Goal: Information Seeking & Learning: Learn about a topic

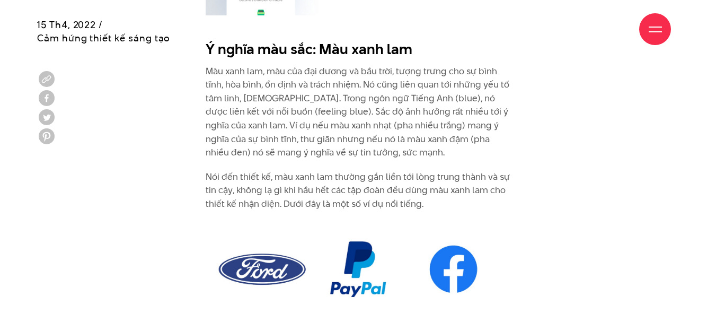
scroll to position [2967, 0]
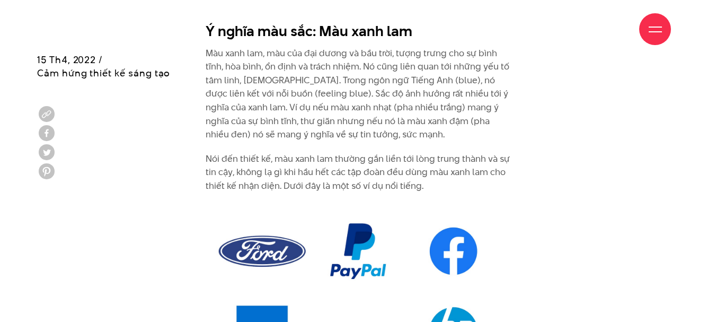
drag, startPoint x: 207, startPoint y: 37, endPoint x: 255, endPoint y: 52, distance: 50.6
click at [255, 52] on div "Giới thiệu Dự án Dịch vụ Góc nhìn Liên hệ" at bounding box center [358, 29] width 626 height 58
drag, startPoint x: 317, startPoint y: 20, endPoint x: 344, endPoint y: 30, distance: 28.7
click at [351, 38] on div "Giới thiệu Dự án Dịch vụ Góc nhìn Liên hệ" at bounding box center [358, 29] width 626 height 58
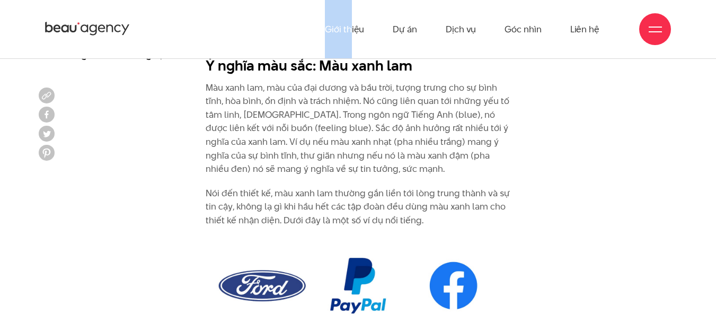
scroll to position [2914, 0]
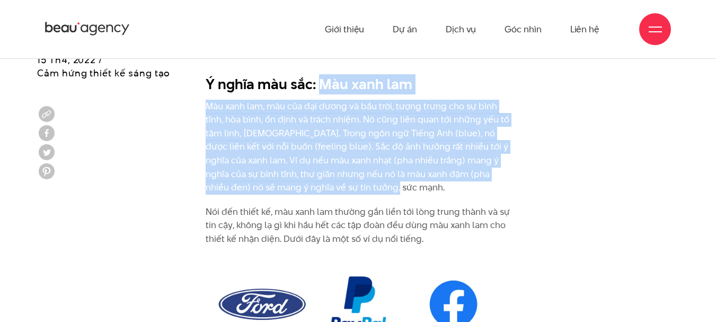
drag, startPoint x: 317, startPoint y: 70, endPoint x: 384, endPoint y: 177, distance: 126.1
click at [384, 177] on div "Ý nghĩa màu sắc : Màu đỏ Màu đỏ là một trong nhóm ba màu cơ bản. Màu đỏ tượng t…" at bounding box center [358, 130] width 305 height 4074
copy div "Màu xanh lam Màu xanh lam, màu của đại dương và bầu trời, tượng trưng cho sự bì…"
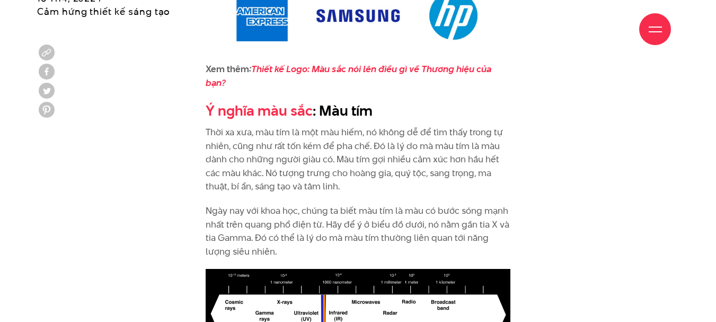
scroll to position [3285, 0]
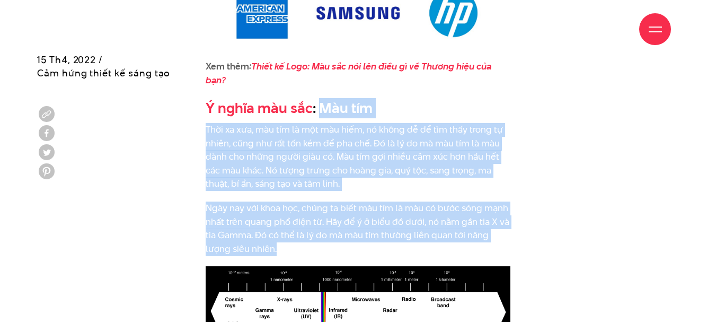
drag, startPoint x: 317, startPoint y: 95, endPoint x: 363, endPoint y: 232, distance: 144.4
copy div "Màu tím Thời xa xưa, màu tím là một màu hiếm, nó không dễ để tìm thấy trong tự …"
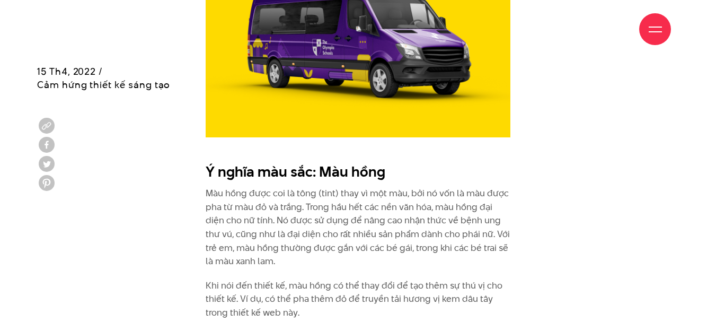
scroll to position [3974, 0]
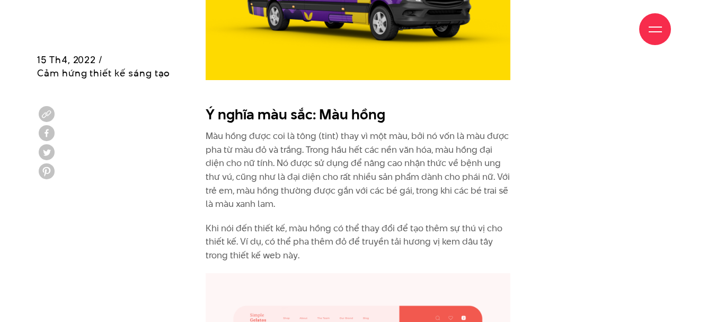
click at [324, 104] on h2 "Ý nghĩa màu sắc: Màu hồng" at bounding box center [358, 114] width 305 height 20
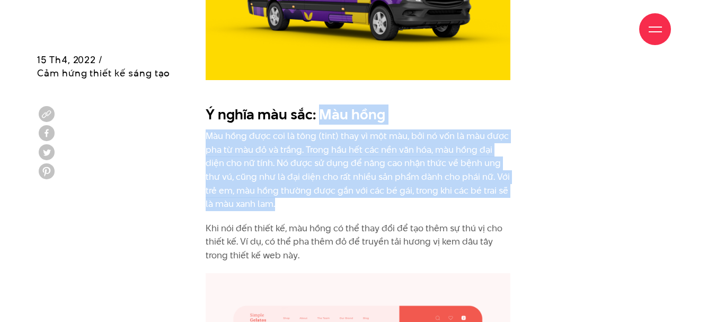
drag, startPoint x: 317, startPoint y: 99, endPoint x: 330, endPoint y: 191, distance: 93.0
copy div "Màu hồng Màu hồng được coi là tông (tint) thay vì một màu, bởi nó vốn là màu đư…"
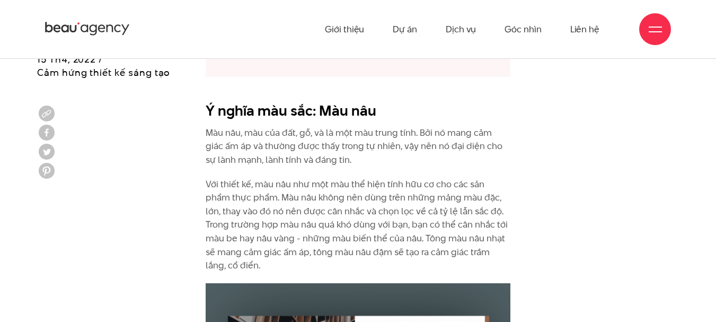
scroll to position [4398, 0]
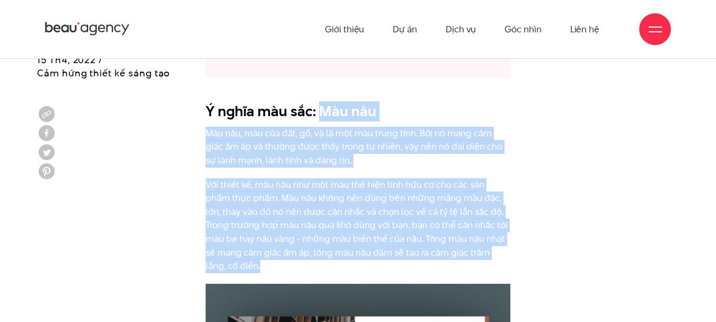
drag, startPoint x: 321, startPoint y: 95, endPoint x: 428, endPoint y: 252, distance: 189.6
copy div "Màu nâu Màu nâu, màu của đất, gỗ, và là một màu trung tính. Bởi nó mang cảm giá…"
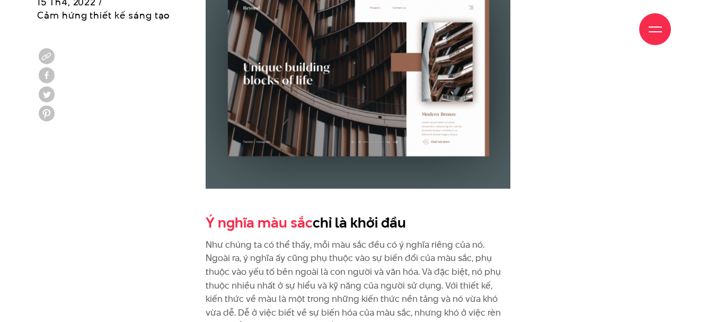
scroll to position [4821, 0]
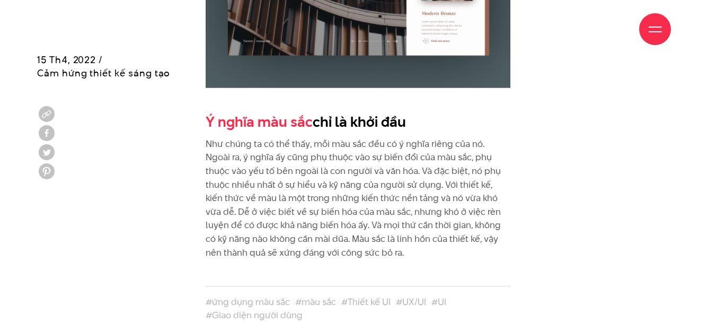
click at [371, 155] on p "Như chúng ta có thể thấy, mỗi màu sắc đều có ý nghĩa riêng của nó. Ngoài ra, ý …" at bounding box center [358, 198] width 305 height 122
